Goal: Obtain resource: Download file/media

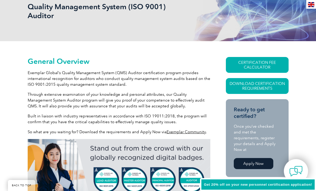
scroll to position [85, 0]
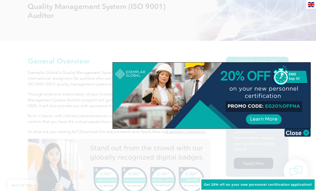
click at [211, 50] on div at bounding box center [158, 95] width 316 height 191
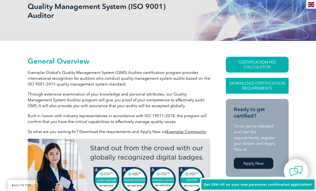
click at [261, 86] on link "Download Certification Requirements" at bounding box center [257, 86] width 63 height 16
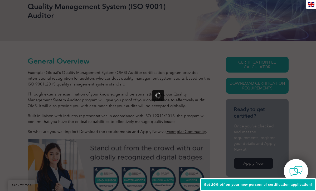
scroll to position [0, 0]
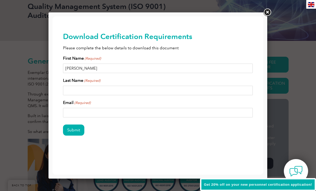
type input "Marc"
type input "Gargiulo"
type input "websurfer0423@gmail.com"
click at [76, 128] on input "Submit" at bounding box center [73, 129] width 21 height 11
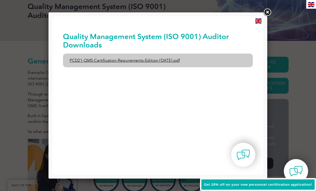
click at [121, 59] on link "PCD21-QMS-Certification-Requirements-Edition-2-April-2022.pdf" at bounding box center [158, 60] width 190 height 14
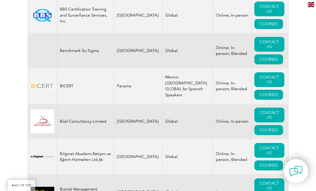
scroll to position [1114, 0]
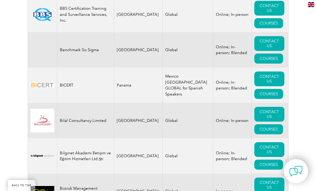
click at [171, 125] on td "Global" at bounding box center [187, 120] width 51 height 35
